Goal: Task Accomplishment & Management: Manage account settings

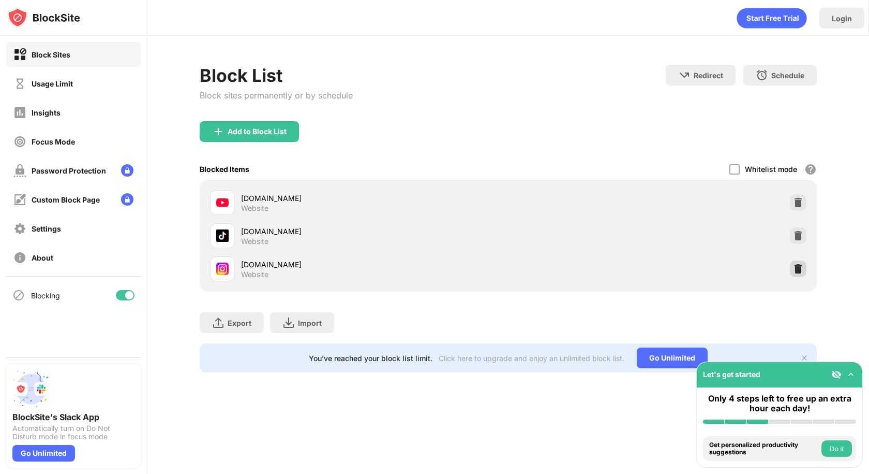
click at [798, 261] on div at bounding box center [798, 268] width 17 height 17
click at [792, 276] on div at bounding box center [798, 268] width 17 height 17
